Goal: Information Seeking & Learning: Compare options

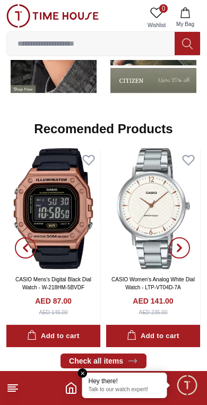
scroll to position [1136, 0]
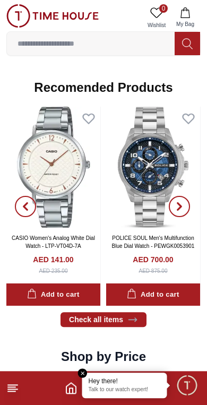
click at [86, 319] on link "Check all items" at bounding box center [103, 319] width 86 height 15
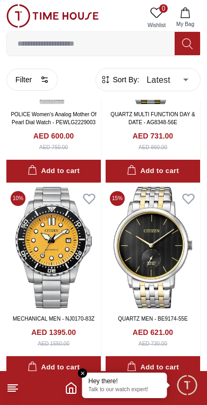
scroll to position [3929, 0]
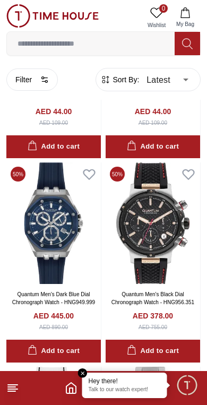
scroll to position [5884, 0]
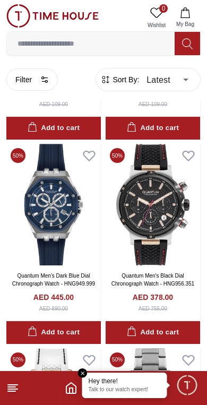
click at [134, 202] on img at bounding box center [153, 204] width 94 height 121
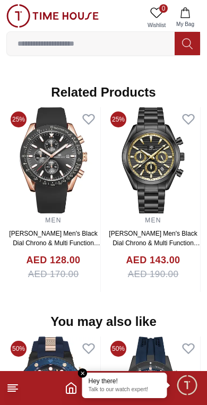
scroll to position [806, 0]
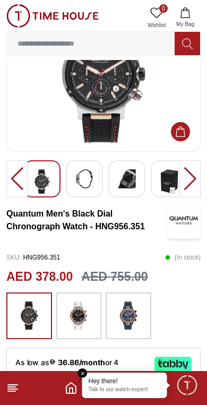
scroll to position [72, 0]
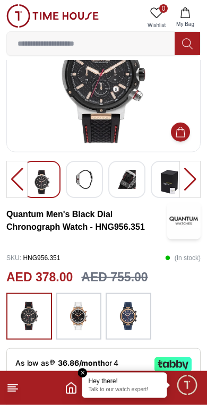
click at [119, 314] on img at bounding box center [128, 316] width 27 height 36
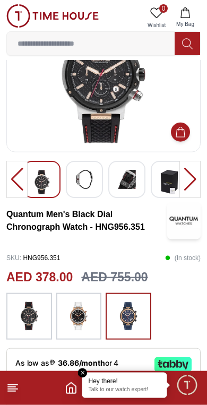
scroll to position [73, 0]
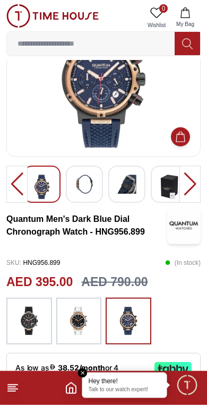
scroll to position [68, 0]
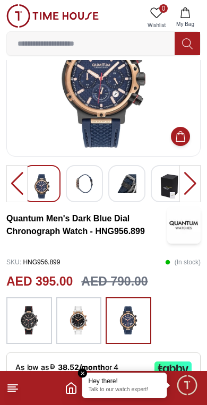
click at [76, 325] on img at bounding box center [78, 320] width 27 height 36
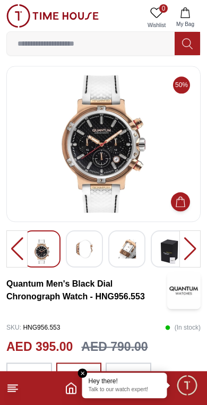
scroll to position [3, 0]
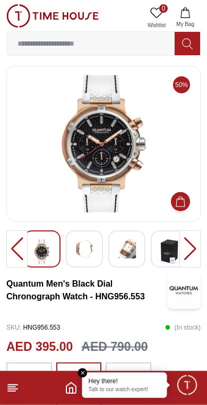
click at [80, 248] on img at bounding box center [84, 248] width 19 height 19
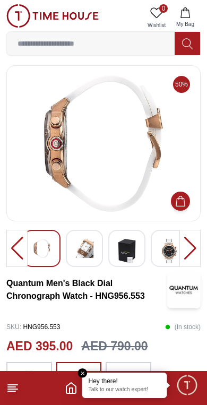
click at [84, 257] on img at bounding box center [84, 248] width 19 height 19
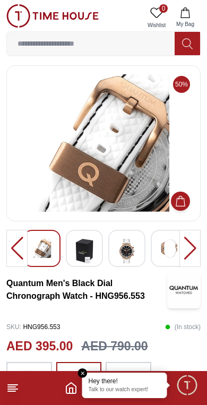
click at [125, 246] on img at bounding box center [126, 251] width 19 height 24
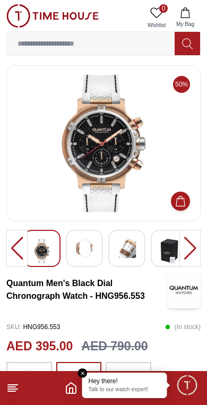
click at [78, 248] on img at bounding box center [84, 248] width 19 height 19
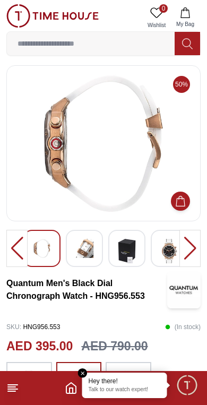
click at [83, 257] on img at bounding box center [84, 248] width 19 height 19
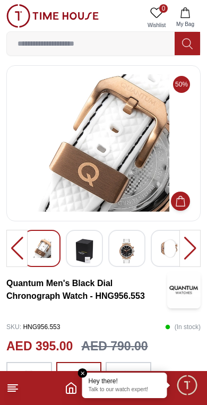
click at [79, 257] on img at bounding box center [84, 251] width 19 height 24
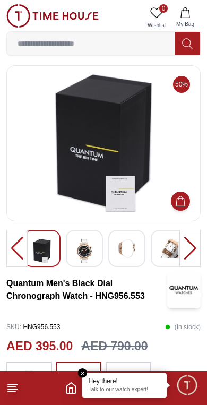
click at [88, 255] on img at bounding box center [84, 251] width 19 height 24
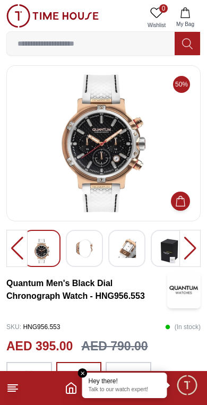
click at [71, 182] on img at bounding box center [103, 143] width 176 height 138
click at [82, 164] on img at bounding box center [103, 143] width 176 height 138
click at [66, 180] on img at bounding box center [103, 143] width 176 height 138
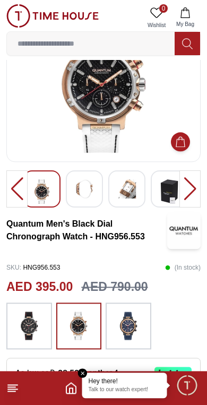
click at [130, 324] on img at bounding box center [128, 326] width 27 height 36
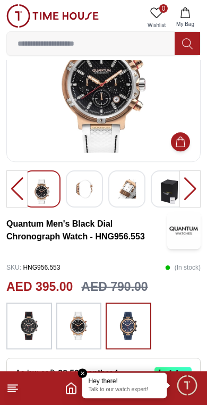
scroll to position [63, 0]
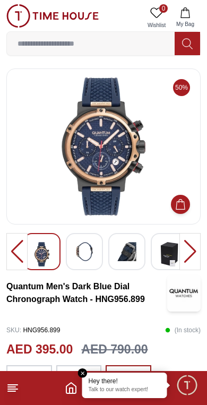
click at [199, 257] on div at bounding box center [189, 251] width 21 height 37
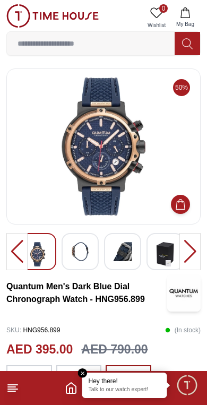
click at [195, 251] on div at bounding box center [189, 251] width 21 height 37
click at [194, 245] on div at bounding box center [189, 251] width 21 height 37
click at [75, 255] on img at bounding box center [80, 251] width 19 height 19
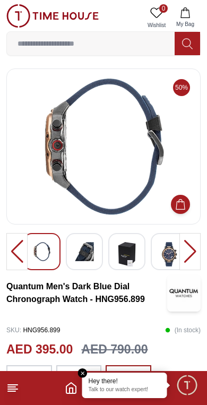
click at [87, 255] on img at bounding box center [84, 251] width 19 height 19
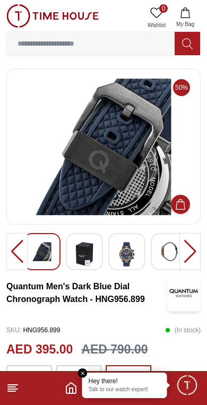
click at [129, 259] on img at bounding box center [126, 254] width 19 height 24
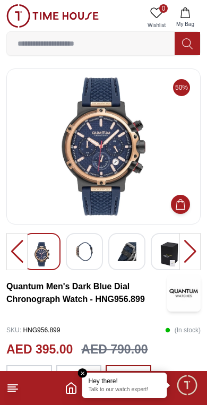
click at [88, 256] on img at bounding box center [84, 251] width 19 height 19
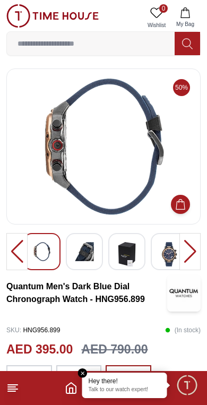
click at [129, 258] on img at bounding box center [126, 254] width 19 height 24
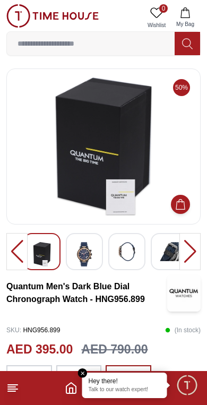
click at [86, 259] on img at bounding box center [84, 254] width 19 height 24
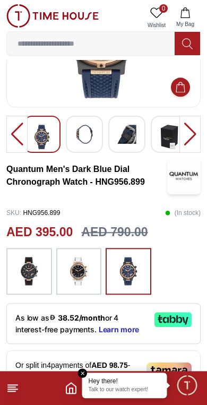
click at [21, 269] on img at bounding box center [29, 271] width 27 height 36
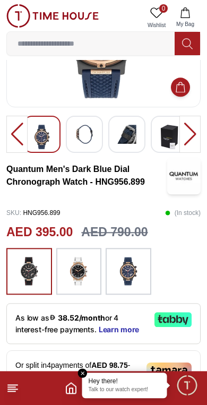
scroll to position [117, 0]
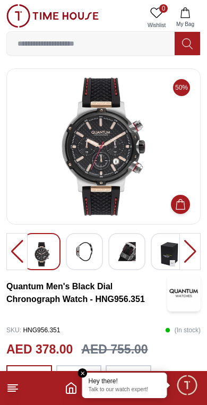
click at [88, 252] on img at bounding box center [84, 251] width 19 height 19
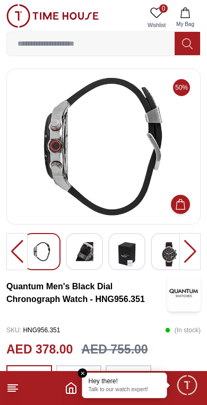
click at [85, 256] on img at bounding box center [84, 251] width 19 height 19
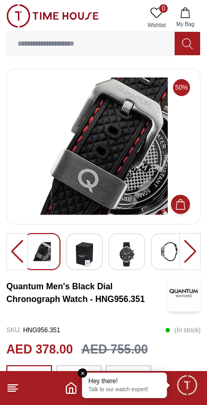
click at [125, 258] on img at bounding box center [126, 254] width 19 height 24
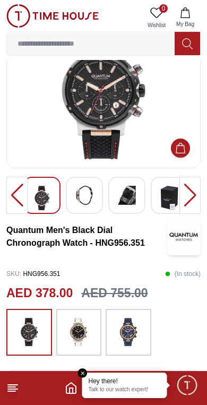
scroll to position [57, 0]
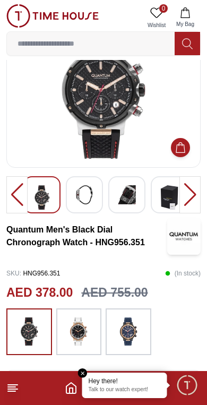
click at [84, 332] on img at bounding box center [78, 331] width 27 height 36
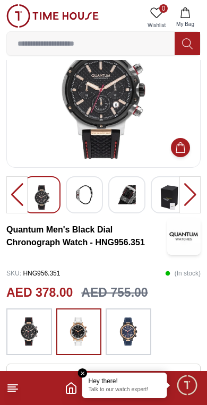
click at [81, 329] on img at bounding box center [78, 331] width 27 height 36
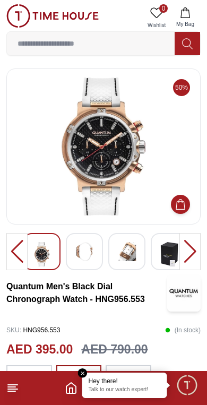
click at [89, 256] on img at bounding box center [84, 251] width 19 height 19
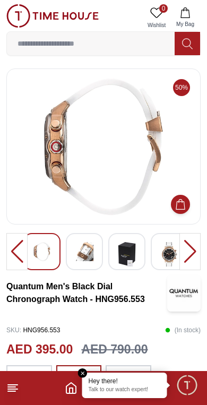
click at [89, 255] on img at bounding box center [84, 251] width 19 height 19
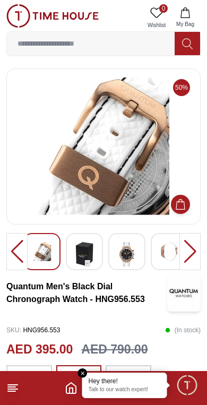
click at [165, 254] on img at bounding box center [169, 251] width 19 height 19
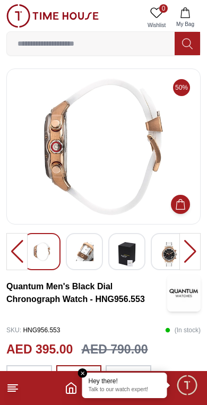
click at [168, 256] on img at bounding box center [169, 254] width 19 height 24
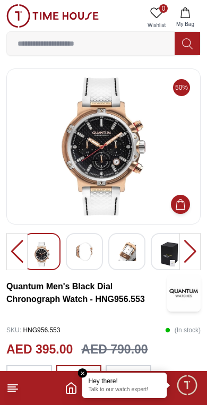
click at [87, 256] on img at bounding box center [84, 251] width 19 height 19
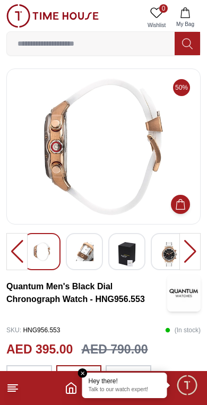
click at [93, 252] on img at bounding box center [84, 251] width 19 height 19
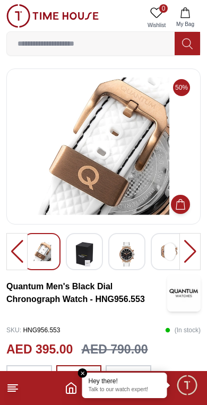
click at [130, 257] on img at bounding box center [126, 254] width 19 height 24
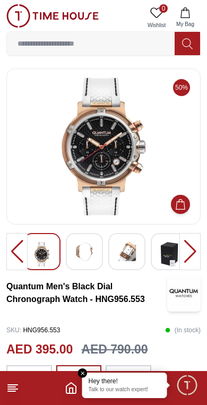
click at [90, 251] on img at bounding box center [84, 251] width 19 height 19
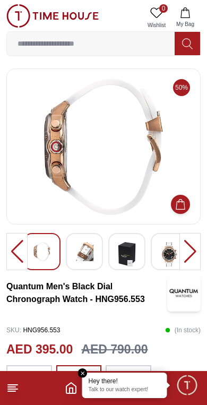
click at [160, 258] on img at bounding box center [169, 254] width 19 height 24
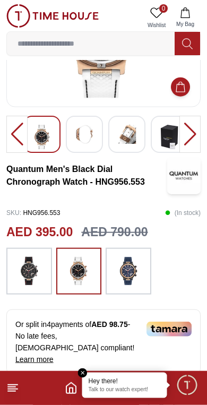
scroll to position [117, 0]
click at [25, 274] on img at bounding box center [29, 271] width 27 height 36
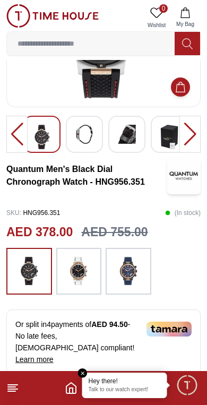
click at [135, 271] on img at bounding box center [128, 271] width 27 height 36
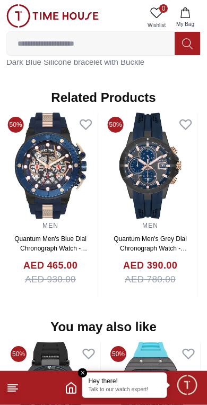
scroll to position [800, 0]
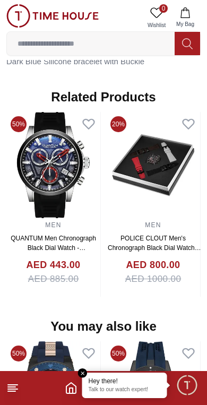
click at [97, 188] on img at bounding box center [53, 165] width 94 height 106
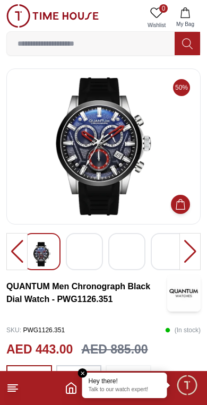
click at [77, 255] on img at bounding box center [84, 254] width 19 height 24
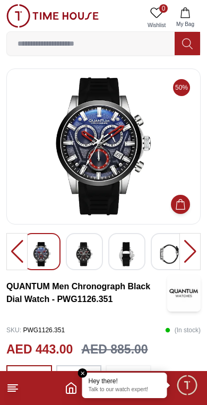
click at [80, 255] on img at bounding box center [84, 254] width 19 height 24
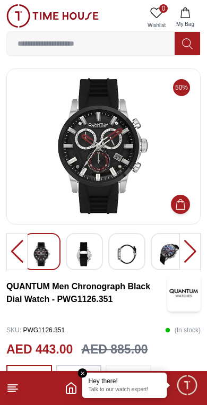
click at [79, 257] on img at bounding box center [84, 254] width 19 height 24
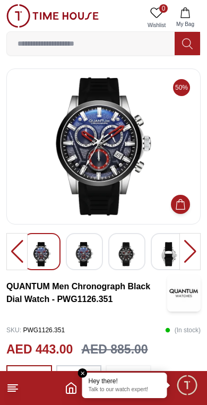
click at [77, 253] on img at bounding box center [84, 254] width 19 height 24
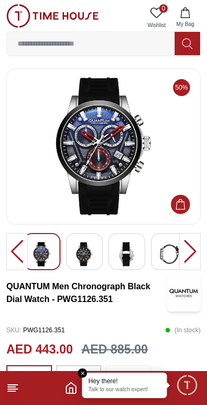
click at [100, 260] on div at bounding box center [84, 251] width 37 height 37
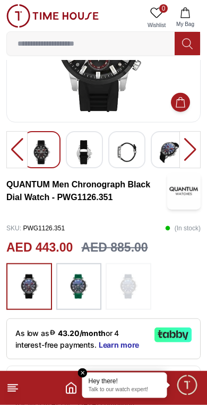
scroll to position [102, 0]
click at [74, 292] on img at bounding box center [78, 286] width 27 height 36
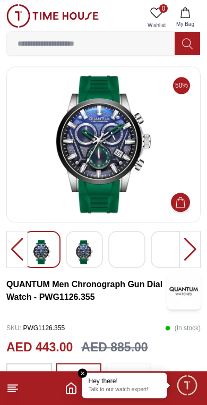
scroll to position [2, 0]
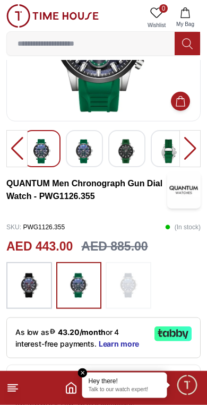
click at [117, 282] on img at bounding box center [128, 285] width 27 height 36
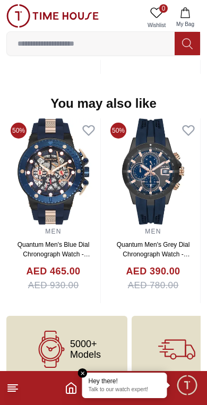
scroll to position [1069, 0]
